Goal: Register for event/course

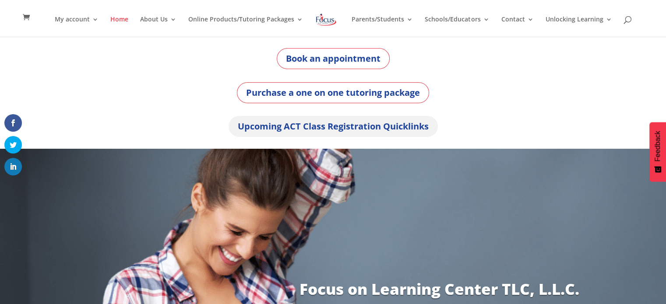
click at [323, 128] on link "Upcoming ACT Class Registration Quicklinks" at bounding box center [333, 126] width 209 height 21
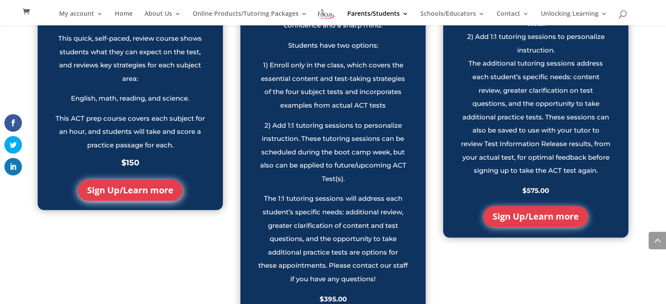
scroll to position [971, 0]
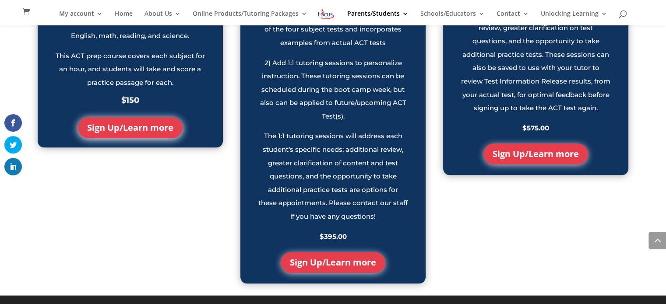
click at [342, 266] on link "Sign Up/Learn more" at bounding box center [333, 262] width 105 height 21
